Goal: Task Accomplishment & Management: Use online tool/utility

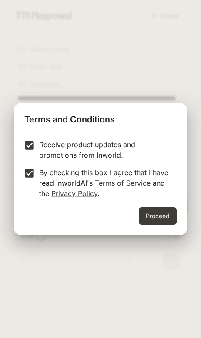
click at [164, 216] on button "Proceed" at bounding box center [158, 215] width 38 height 17
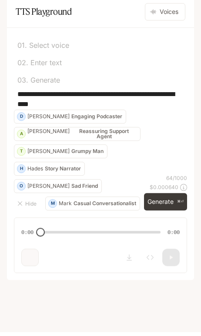
scroll to position [2, 0]
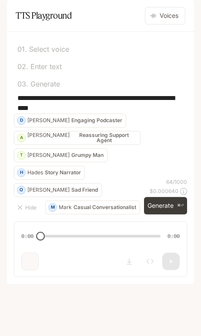
click at [173, 215] on button "Generate ⌘⏎" at bounding box center [165, 206] width 43 height 18
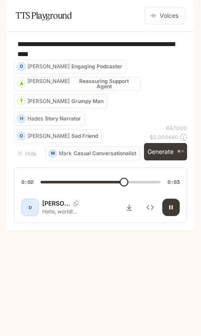
type input "***"
click at [46, 12] on p "Default" at bounding box center [50, 12] width 21 height 7
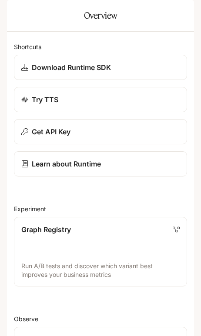
click at [32, 105] on p "Try TTS" at bounding box center [45, 99] width 27 height 10
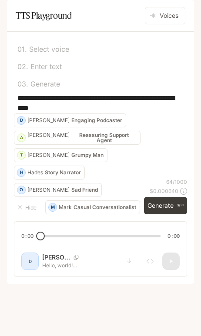
click at [38, 53] on p "Select voice" at bounding box center [48, 49] width 42 height 7
click at [44, 11] on p "Default" at bounding box center [50, 12] width 21 height 7
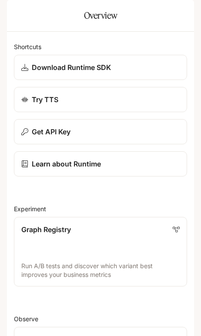
click at [36, 73] on p "Download Runtime SDK" at bounding box center [71, 67] width 79 height 10
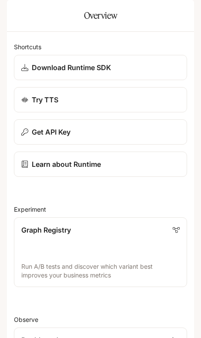
click at [34, 105] on p "Try TTS" at bounding box center [45, 99] width 27 height 10
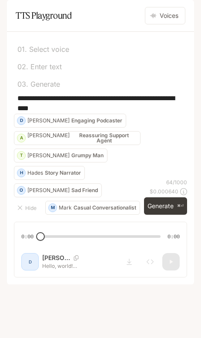
click at [158, 24] on button "Voices" at bounding box center [165, 15] width 40 height 17
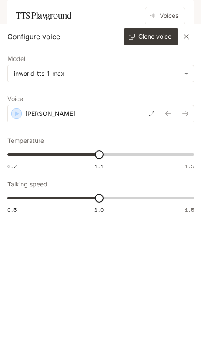
click at [28, 74] on body "**********" at bounding box center [100, 169] width 201 height 338
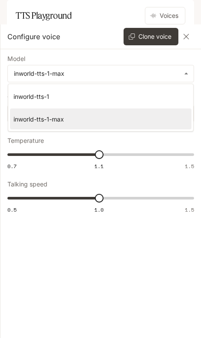
click at [49, 269] on div at bounding box center [100, 169] width 201 height 338
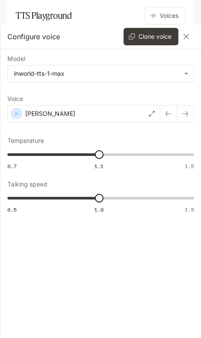
click at [149, 111] on div "Dennis" at bounding box center [83, 113] width 153 height 17
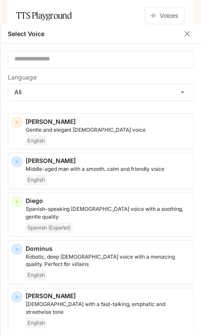
scroll to position [241, 0]
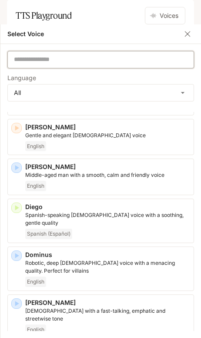
click at [27, 59] on input "text" at bounding box center [101, 59] width 186 height 9
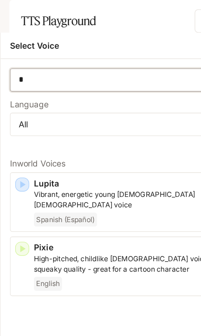
scroll to position [0, 0]
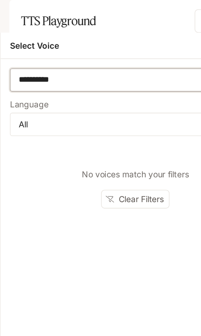
type input "*********"
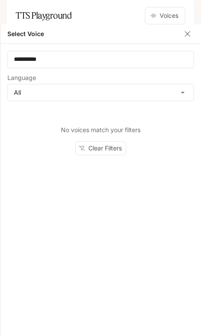
click at [191, 38] on icon "button" at bounding box center [187, 34] width 9 height 9
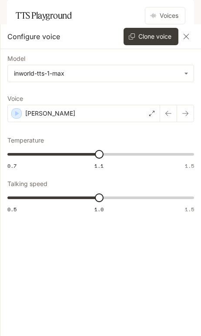
click at [148, 40] on button "Clone voice" at bounding box center [151, 36] width 55 height 17
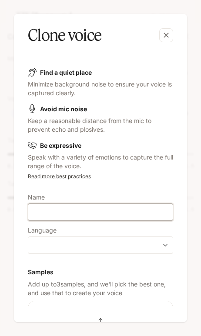
click at [41, 212] on input "text" at bounding box center [100, 212] width 144 height 9
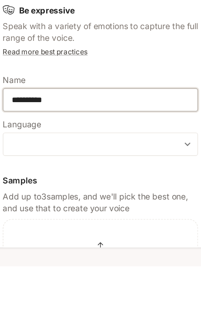
type input "*********"
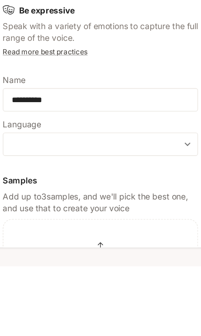
click at [28, 237] on div "​ ​" at bounding box center [100, 245] width 145 height 17
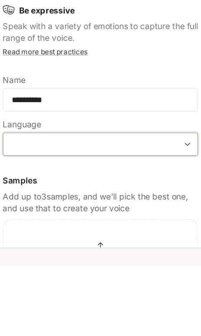
scroll to position [43, 0]
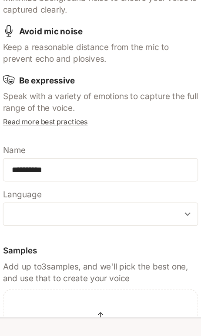
click at [134, 160] on body "**********" at bounding box center [100, 168] width 201 height 336
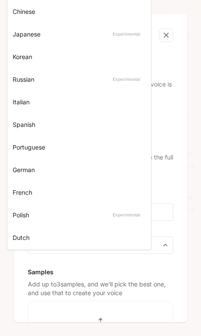
scroll to position [0, 0]
click at [26, 281] on div at bounding box center [100, 168] width 201 height 336
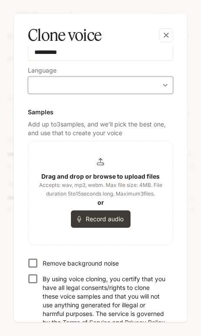
scroll to position [163, 0]
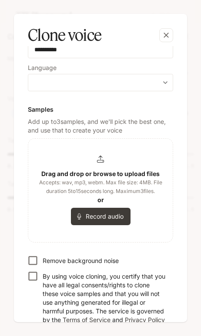
click at [85, 215] on button "Record audio" at bounding box center [101, 216] width 60 height 17
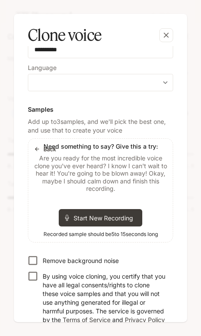
click at [67, 218] on icon at bounding box center [67, 218] width 6 height 6
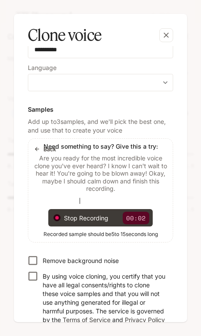
click at [54, 220] on div at bounding box center [56, 217] width 7 height 7
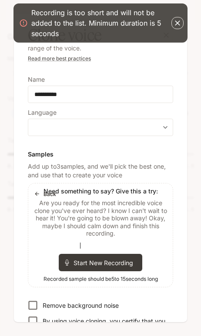
scroll to position [120, 0]
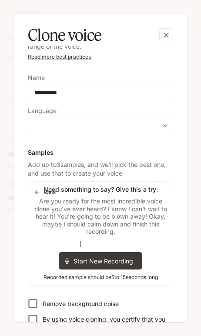
click at [73, 261] on div "Start New Recording" at bounding box center [101, 260] width 84 height 17
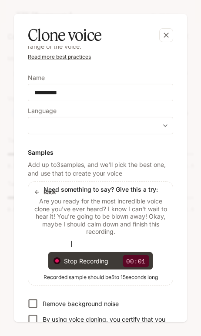
click at [53, 262] on div at bounding box center [56, 260] width 7 height 7
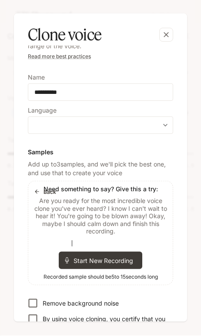
scroll to position [0, 0]
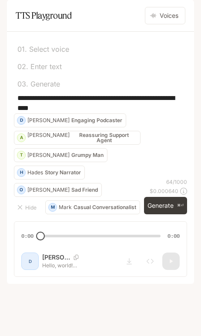
click at [154, 18] on icon "button" at bounding box center [153, 15] width 6 height 5
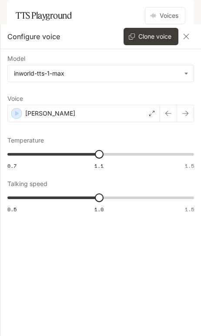
click at [135, 36] on button "Clone voice" at bounding box center [151, 36] width 55 height 17
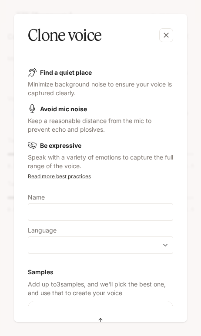
click at [40, 178] on link "Read more best practices" at bounding box center [59, 176] width 63 height 7
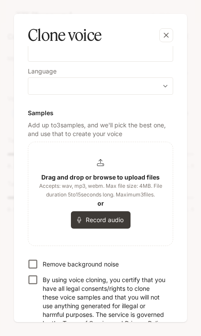
scroll to position [160, 0]
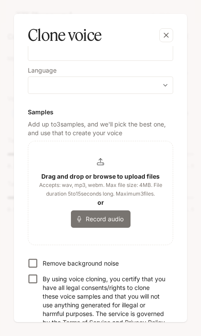
click at [79, 214] on button "Record audio" at bounding box center [101, 219] width 60 height 17
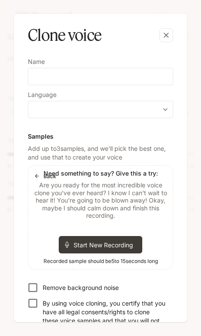
scroll to position [135, 0]
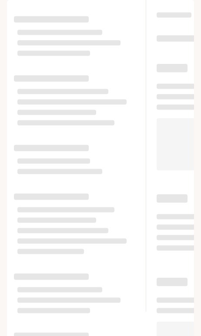
click at [41, 13] on p "Default" at bounding box center [50, 12] width 21 height 7
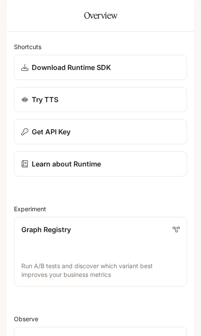
click at [32, 73] on p "Download Runtime SDK" at bounding box center [71, 67] width 79 height 10
